Goal: Task Accomplishment & Management: Use online tool/utility

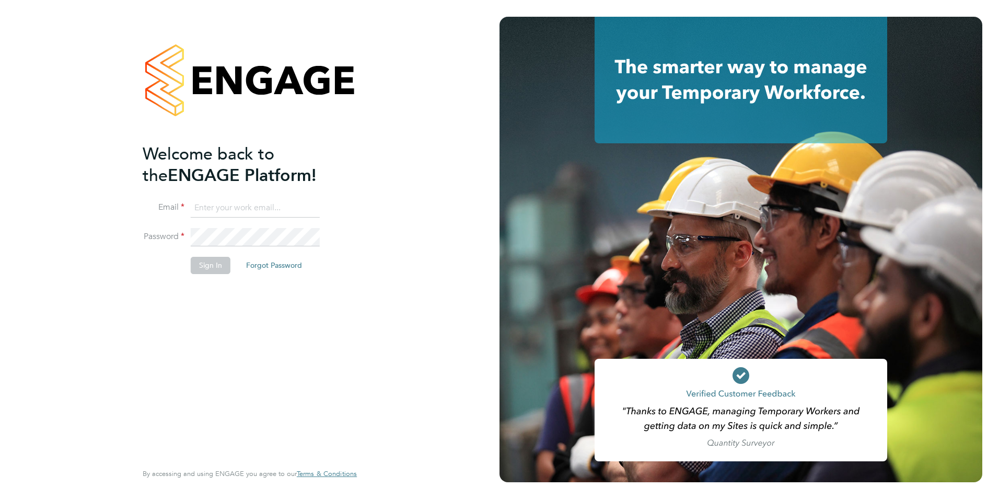
type input "[PERSON_NAME][EMAIL_ADDRESS][DOMAIN_NAME]"
click at [217, 271] on button "Sign In" at bounding box center [211, 265] width 40 height 17
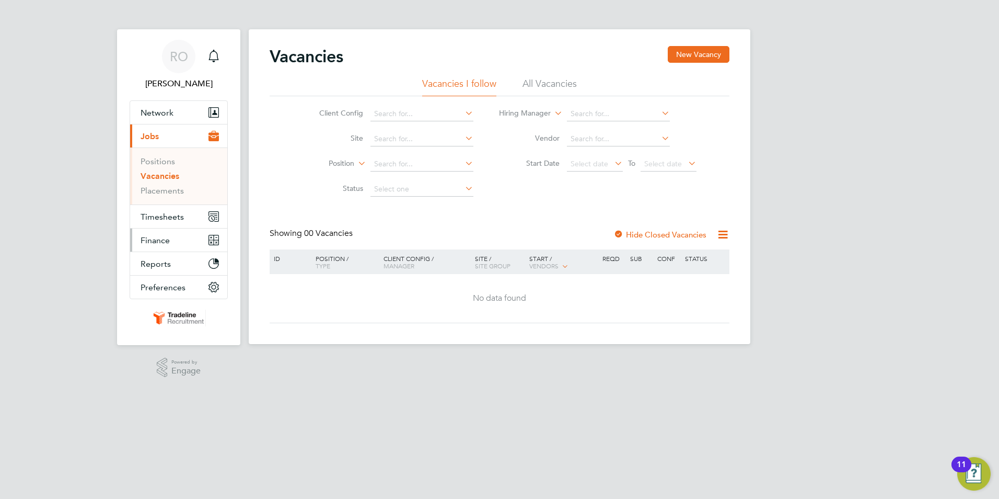
click at [166, 236] on span "Finance" at bounding box center [155, 240] width 29 height 10
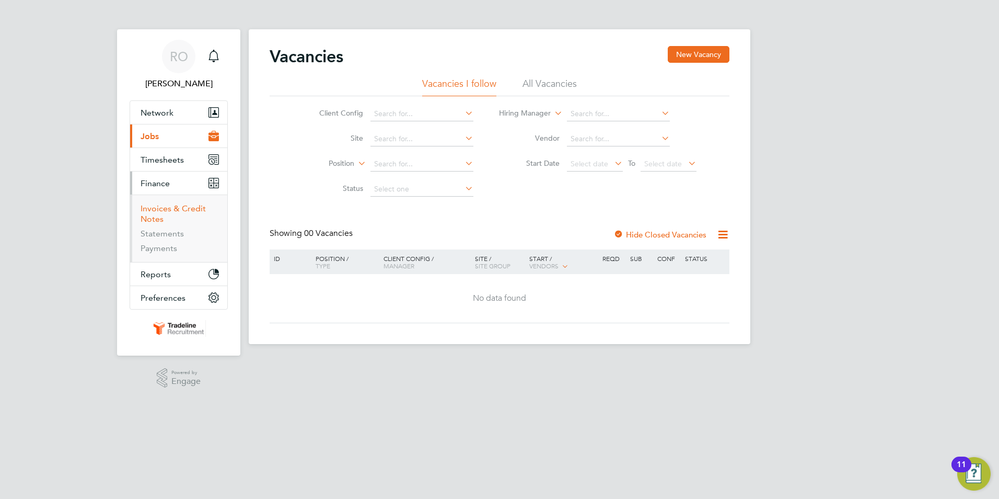
click at [173, 210] on link "Invoices & Credit Notes" at bounding box center [173, 213] width 65 height 20
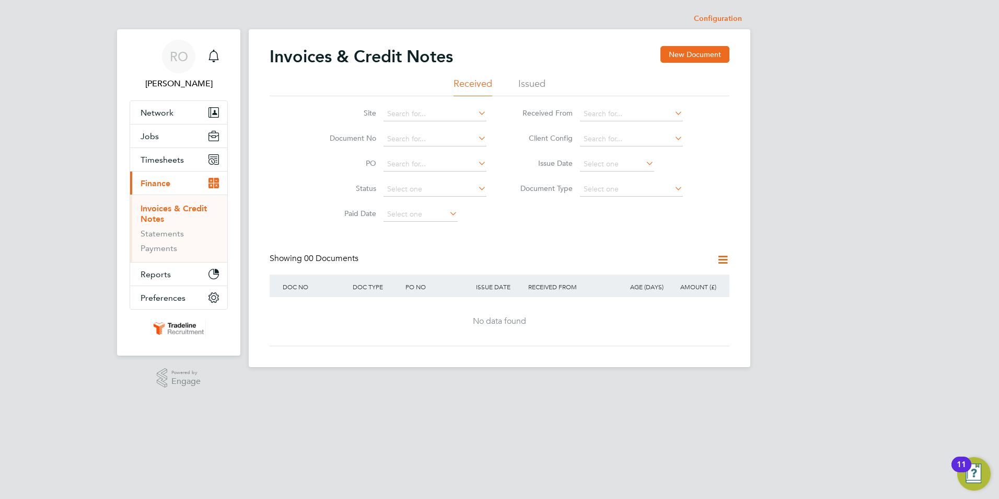
click at [535, 82] on li "Issued" at bounding box center [531, 86] width 27 height 19
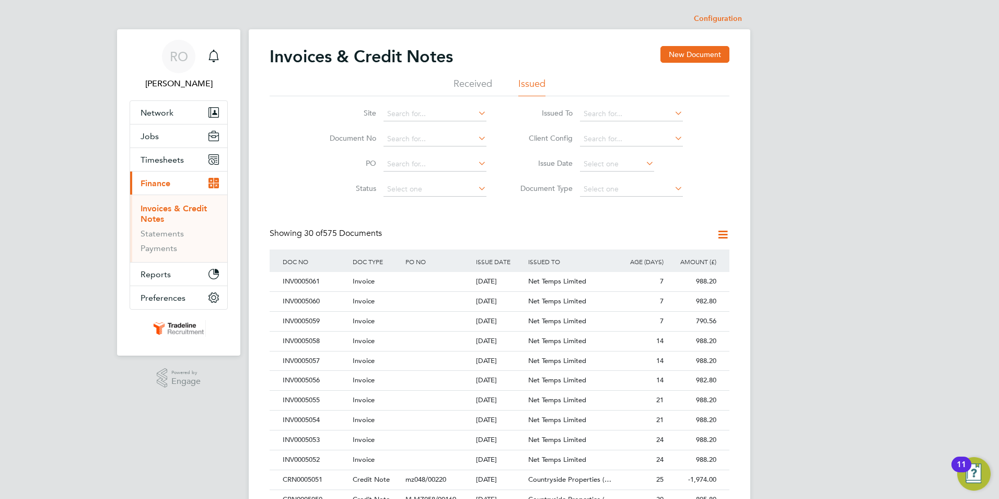
click at [644, 162] on icon at bounding box center [644, 163] width 0 height 15
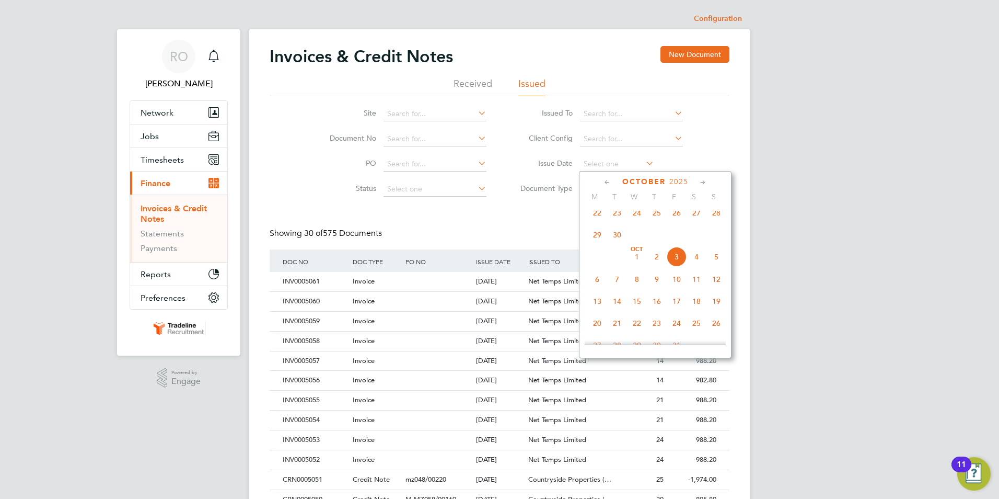
click at [639, 252] on span "Oct" at bounding box center [637, 249] width 20 height 5
type input "[DATE]"
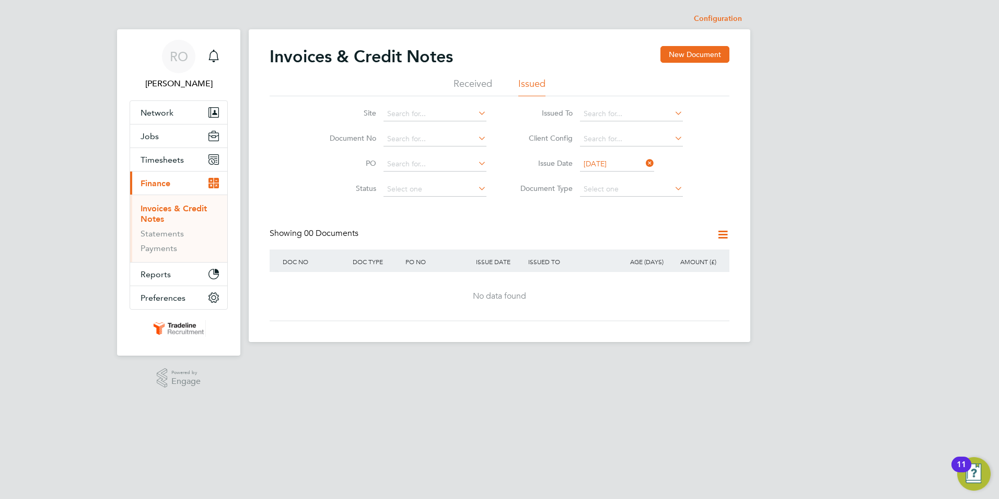
click at [644, 165] on icon at bounding box center [644, 163] width 0 height 15
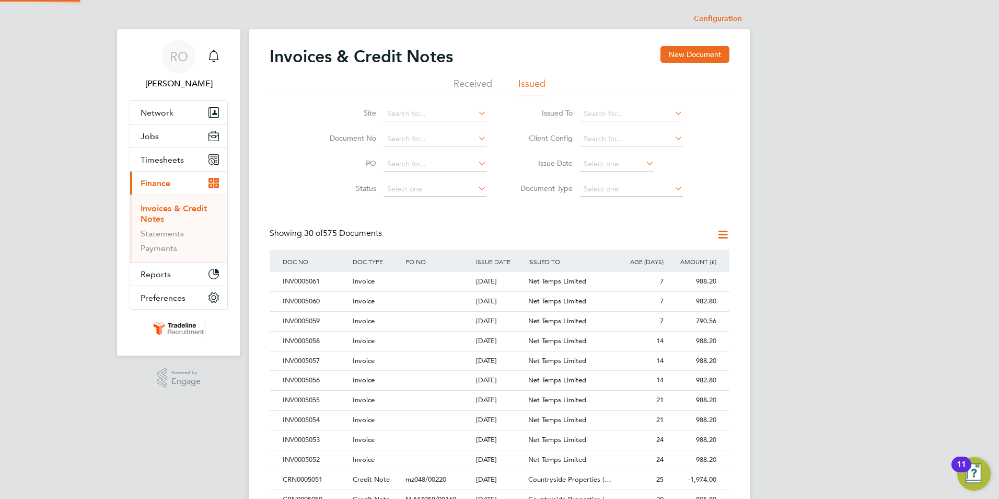
click at [644, 165] on icon at bounding box center [644, 163] width 0 height 15
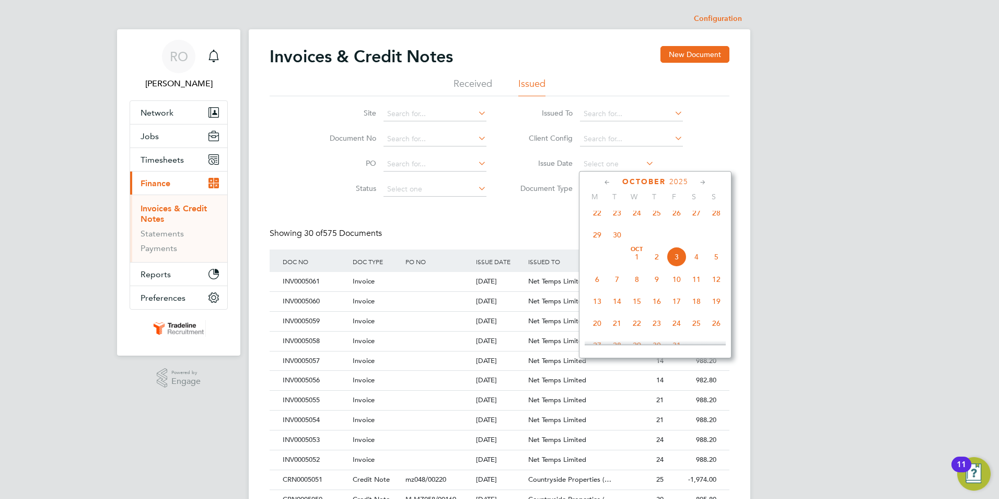
click at [654, 262] on span "2" at bounding box center [657, 257] width 20 height 20
type input "[DATE]"
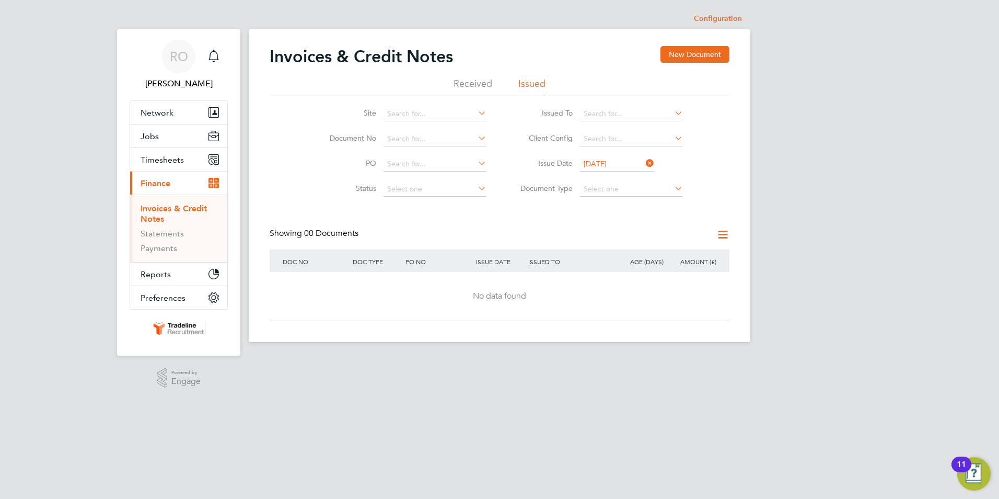
click at [644, 161] on icon at bounding box center [644, 163] width 0 height 15
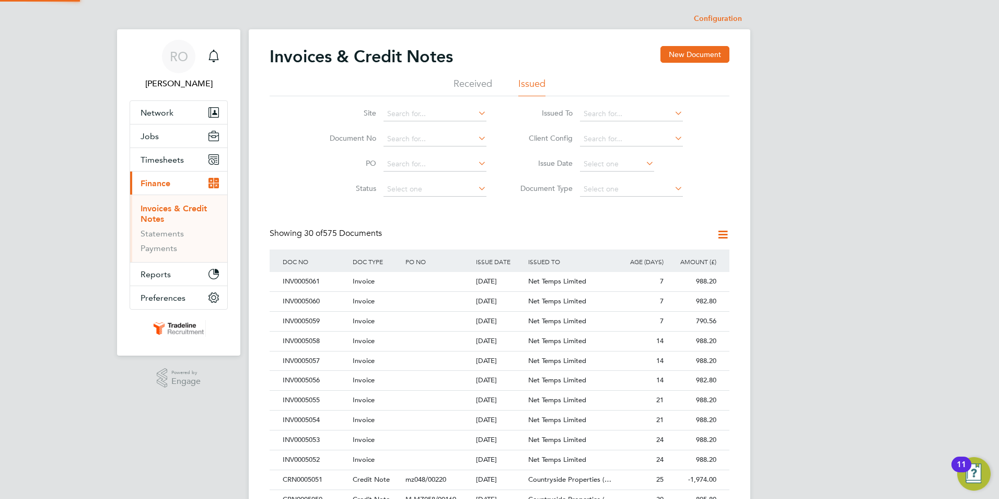
click at [644, 160] on icon at bounding box center [644, 163] width 0 height 15
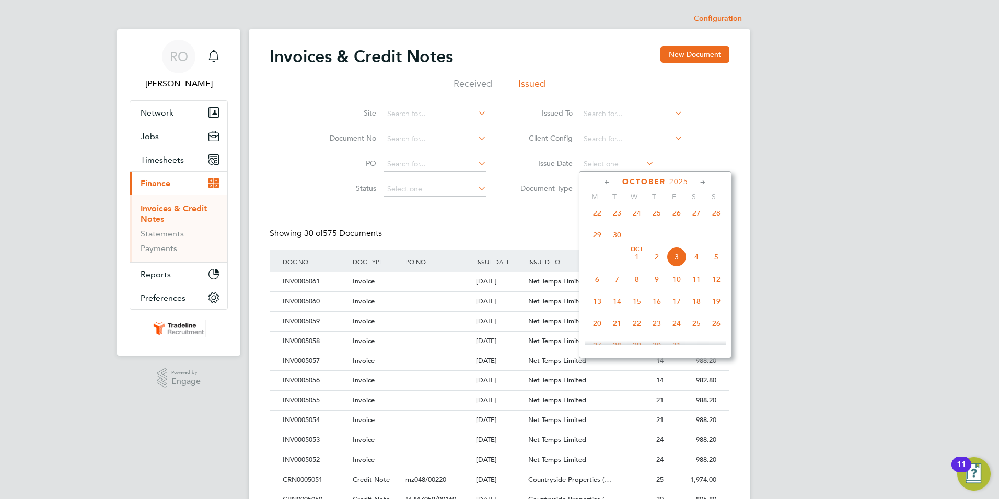
click at [678, 262] on span "3" at bounding box center [677, 257] width 20 height 20
type input "[DATE]"
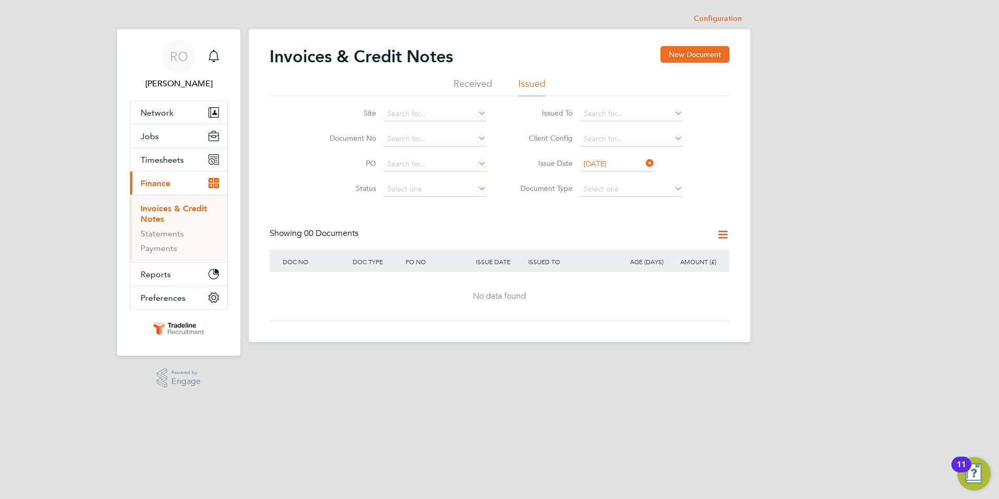
click at [644, 162] on icon at bounding box center [644, 163] width 0 height 15
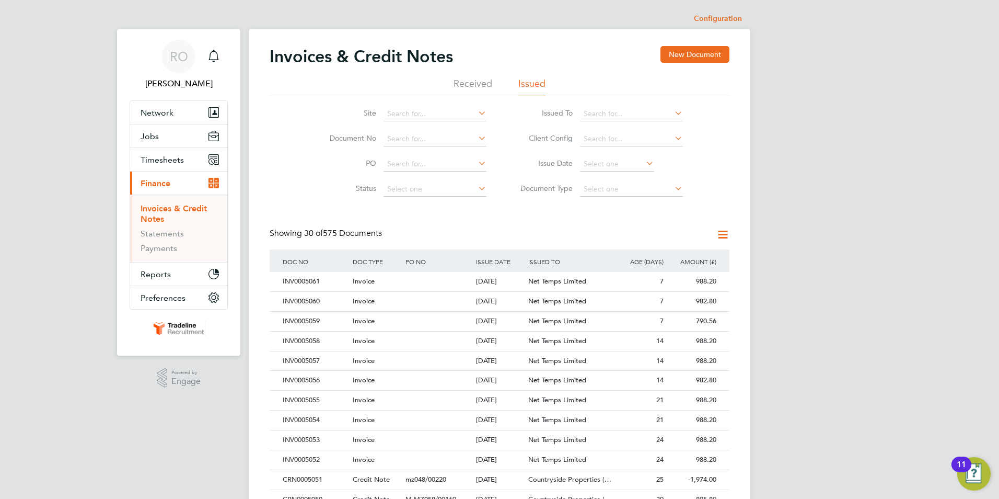
click at [644, 162] on icon at bounding box center [644, 163] width 0 height 15
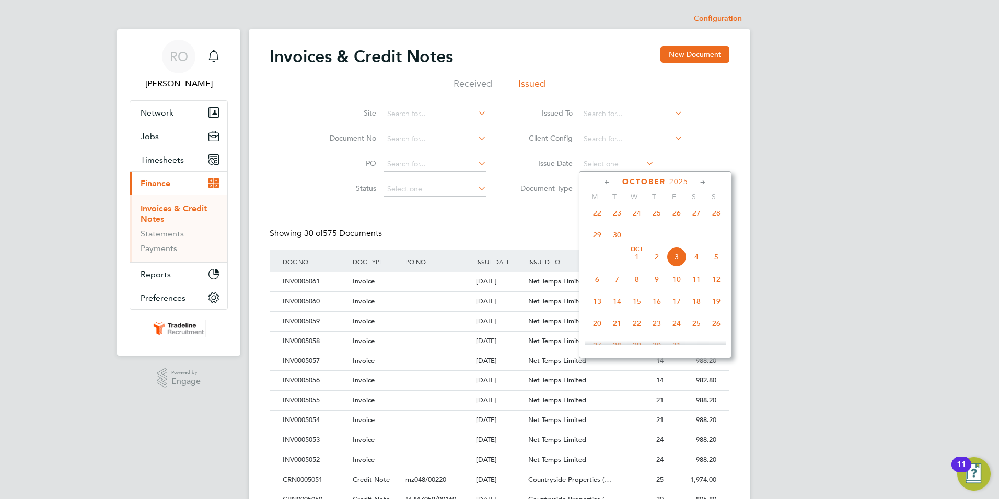
click at [636, 263] on span "[DATE]" at bounding box center [637, 257] width 20 height 20
type input "[DATE]"
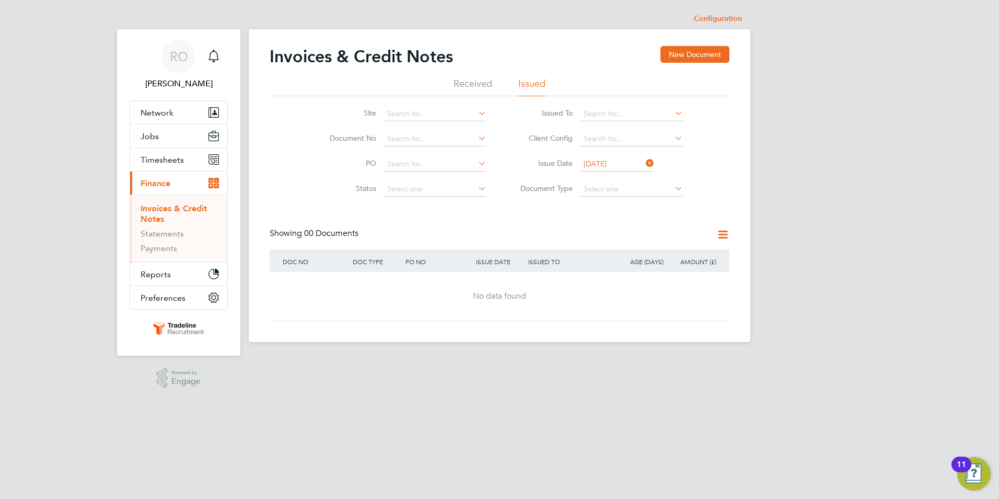
click at [644, 161] on icon at bounding box center [644, 163] width 0 height 15
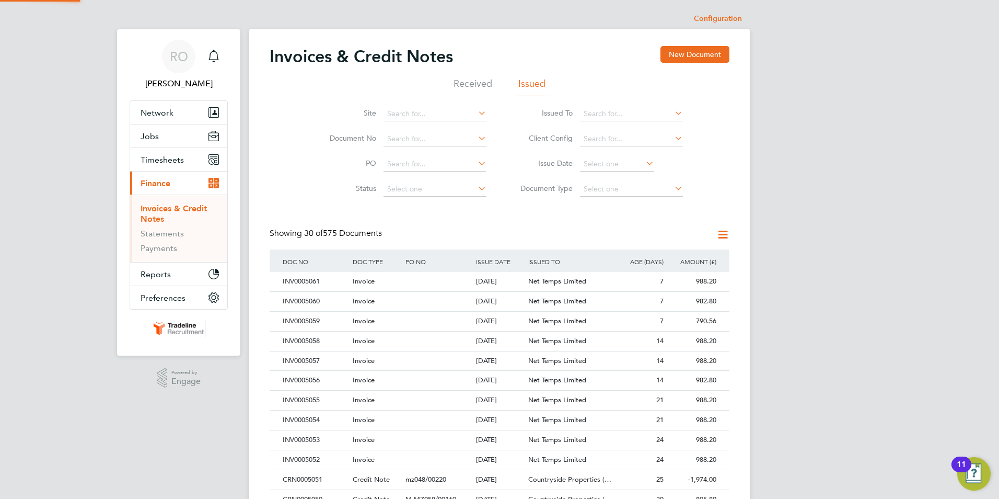
click at [644, 161] on icon at bounding box center [644, 163] width 0 height 15
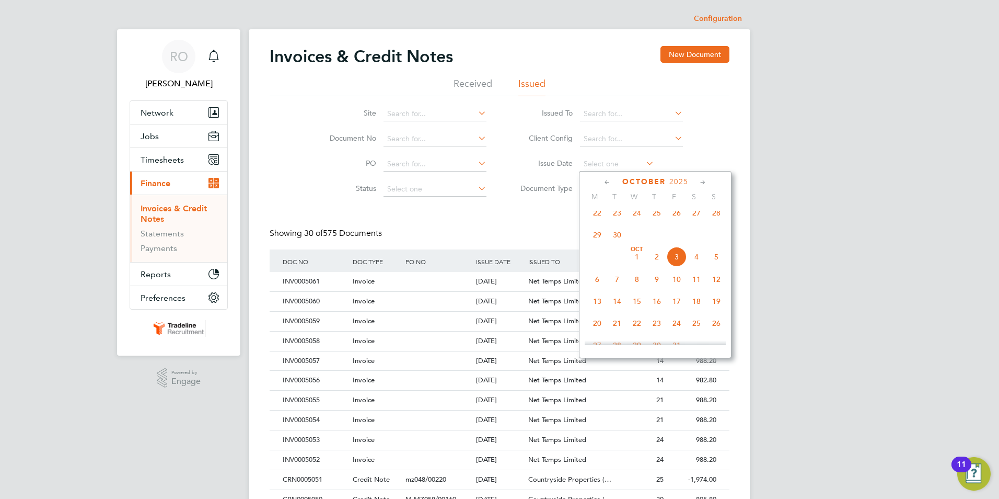
click at [635, 261] on span "[DATE]" at bounding box center [637, 257] width 20 height 20
type input "[DATE]"
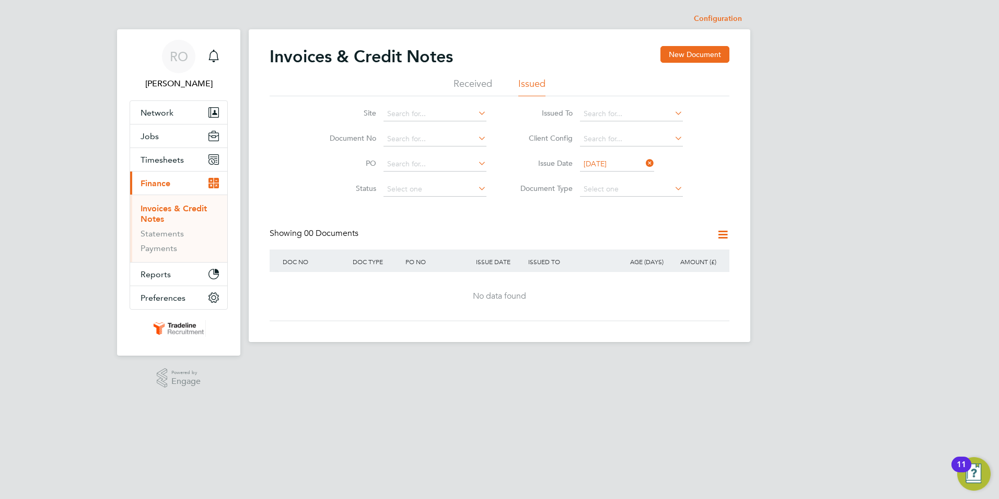
click at [644, 160] on icon at bounding box center [644, 163] width 0 height 15
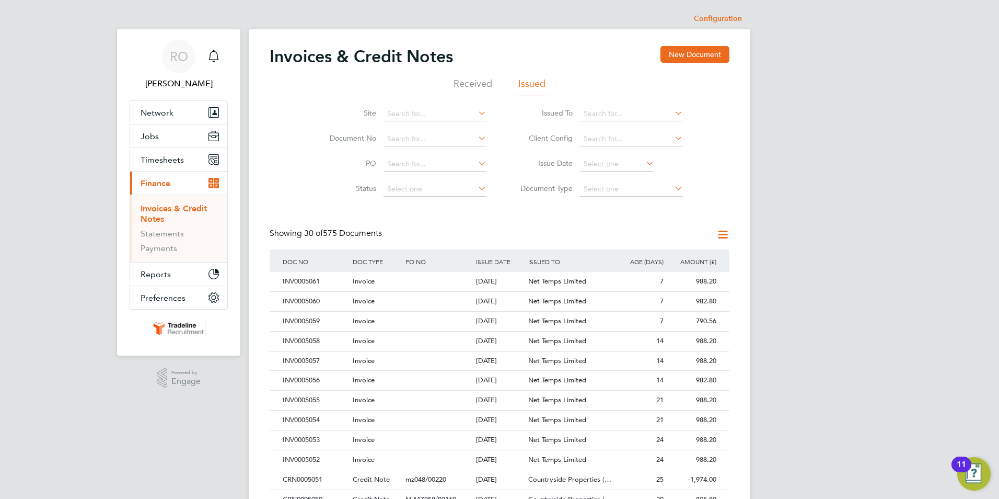
click at [644, 165] on icon at bounding box center [644, 163] width 0 height 15
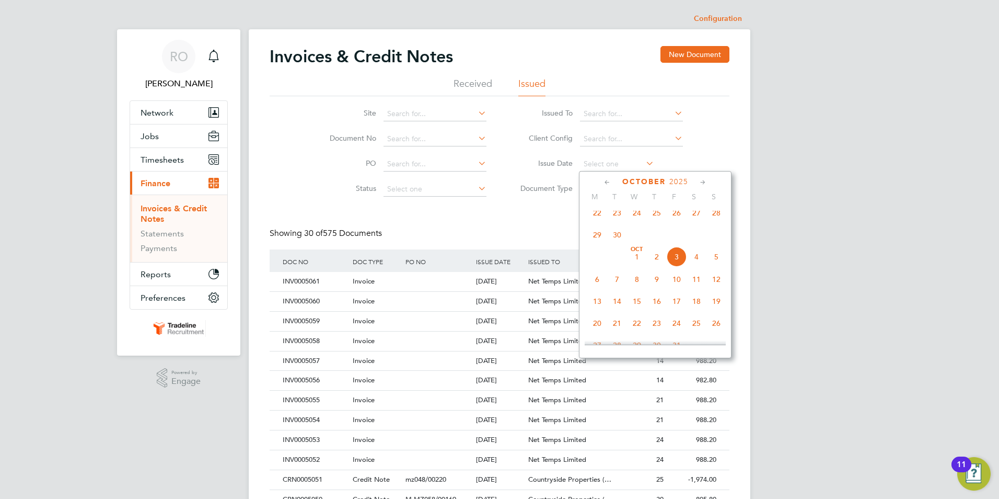
click at [654, 264] on span "2" at bounding box center [657, 257] width 20 height 20
type input "[DATE]"
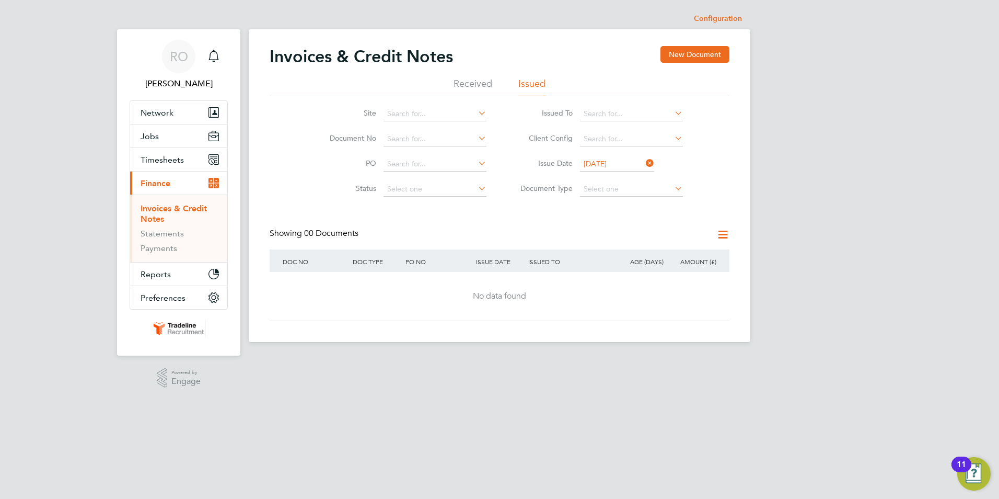
click at [644, 161] on icon at bounding box center [644, 163] width 0 height 15
